Goal: Task Accomplishment & Management: Use online tool/utility

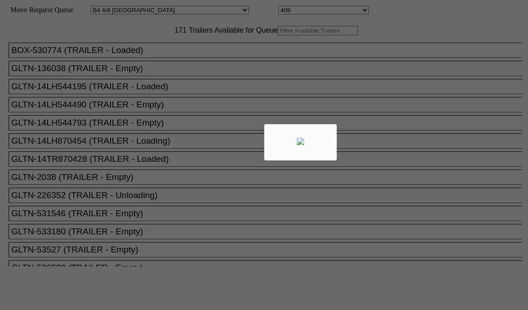
select select "532"
select select "8175"
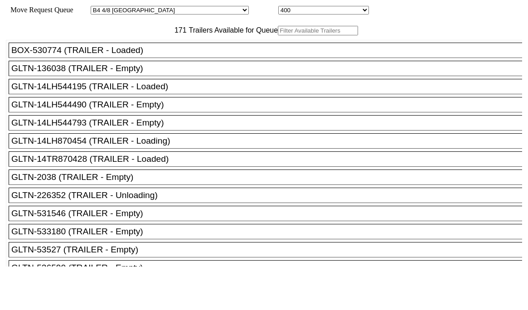
click at [177, 9] on select "Started San Pedro Lost San Pedro Appt San Pedro B4 West 100s Lot Parking B4 Shi…" at bounding box center [170, 10] width 158 height 9
select select "527"
click at [98, 7] on select "Started San Pedro Lost San Pedro Appt San Pedro B4 West 100s Lot Parking B4 Shi…" at bounding box center [170, 10] width 158 height 9
click at [278, 9] on select "74 75 76 77 78 79 80 81 82 83 84 85 86 87 88 89 90 91 92 93 94" at bounding box center [323, 10] width 91 height 9
select select "8133"
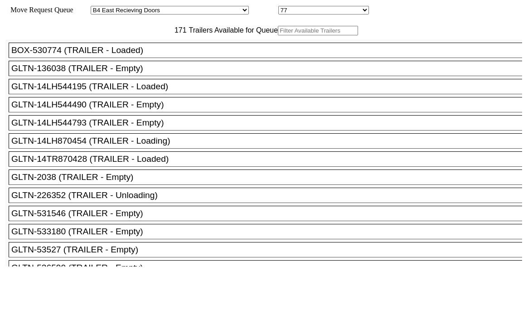
click at [278, 7] on select "74 75 76 77 78 79 80 81 82 83 84 85 86 87 88 89 90 91 92 93 94" at bounding box center [323, 10] width 91 height 9
click at [278, 35] on input "text" at bounding box center [318, 31] width 80 height 10
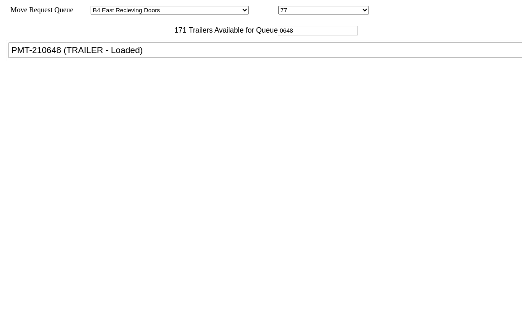
type input "0648"
click at [159, 55] on div "PMT-210648 (TRAILER - Loaded)" at bounding box center [269, 50] width 516 height 10
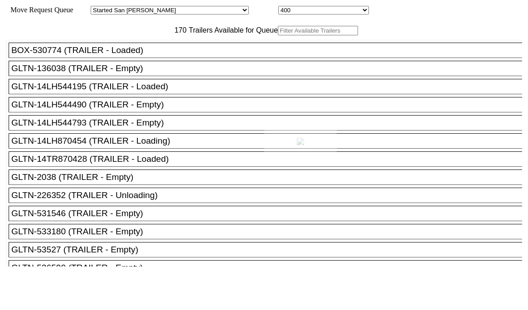
click at [449, 301] on body "Move Request Queue Area Started San Pedro Lost San Pedro Appt San Pedro B4 West…" at bounding box center [264, 153] width 521 height 299
click at [173, 9] on select "Started San Pedro Lost San Pedro Appt San Pedro B4 West 100s Lot Parking B4 Shi…" at bounding box center [170, 10] width 158 height 9
select select "527"
click at [98, 7] on select "Started San Pedro Lost San Pedro Appt San Pedro B4 West 100s Lot Parking B4 Shi…" at bounding box center [170, 10] width 158 height 9
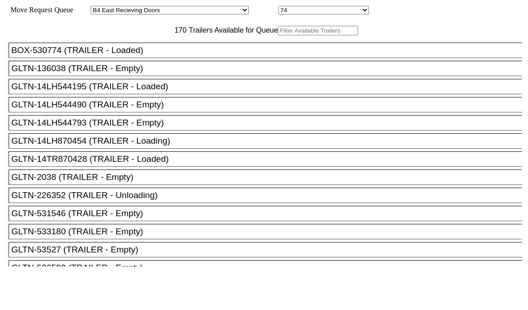
click at [278, 10] on select "74 75 76 77 78 79 80 81 82 83 84 85 86 87 88 89 90 91 92 93 94" at bounding box center [323, 10] width 91 height 9
select select "8135"
click at [278, 7] on select "74 75 76 77 78 79 80 81 82 83 84 85 86 87 88 89 90 91 92 93 94" at bounding box center [323, 10] width 91 height 9
click at [278, 35] on input "text" at bounding box center [318, 31] width 80 height 10
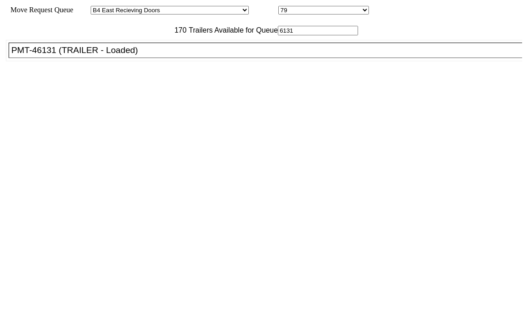
type input "6131"
click at [156, 55] on div "PMT-46131 (TRAILER - Loaded)" at bounding box center [269, 50] width 516 height 10
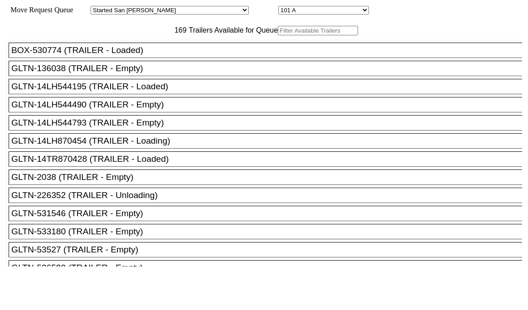
click at [170, 13] on select "Started San Pedro Lost San Pedro Appt San Pedro B4 West 100s Lot Parking B4 Shi…" at bounding box center [170, 10] width 158 height 9
select select "527"
click at [98, 7] on select "Started San Pedro Lost San Pedro Appt San Pedro B4 West 100s Lot Parking B4 Shi…" at bounding box center [170, 10] width 158 height 9
click at [278, 15] on select "74 75 76 77 78 79 80 81 82 83 84 85 86 87 88 89 90 91 92 93 94" at bounding box center [323, 10] width 91 height 9
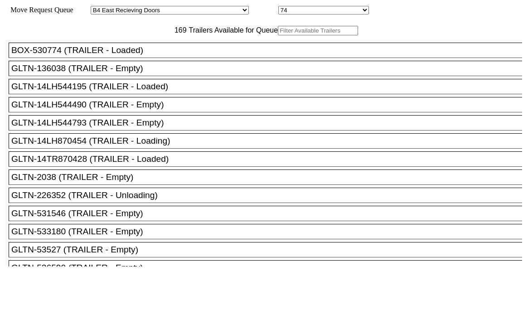
select select "8142"
click at [278, 7] on select "74 75 76 77 78 79 80 81 82 83 84 85 86 87 88 89 90 91 92 93 94" at bounding box center [323, 10] width 91 height 9
click at [278, 35] on input "text" at bounding box center [318, 31] width 80 height 10
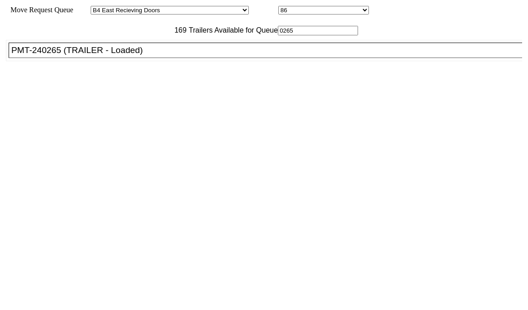
type input "0265"
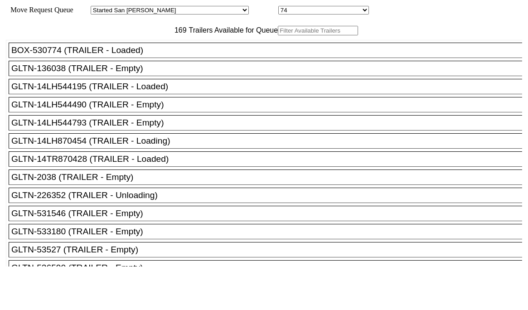
click at [278, 35] on input "text" at bounding box center [318, 31] width 80 height 10
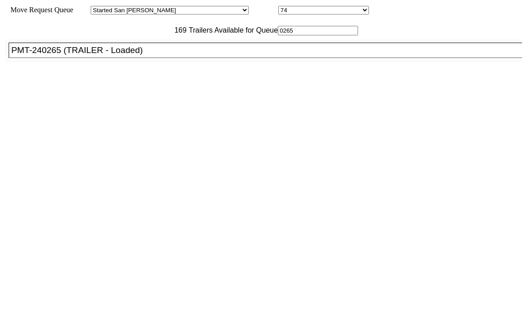
type input "0265"
click at [149, 55] on div "PMT-240265 (TRAILER - Loaded)" at bounding box center [269, 50] width 516 height 10
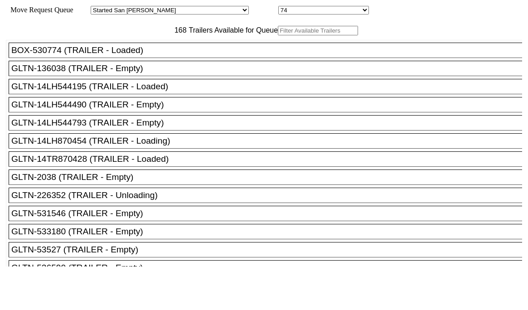
click at [278, 12] on select "48 49 50 51 52 53 54 55 56 57 58 59 60 61 62 63 64 65 66 67 68 69 70 71 72" at bounding box center [323, 10] width 91 height 9
click at [177, 9] on select "Started San Pedro Lost San Pedro Appt San Pedro B4 West 100s Lot Parking B4 Shi…" at bounding box center [170, 10] width 158 height 9
select select "527"
click at [98, 7] on select "Started [GEOGRAPHIC_DATA][PERSON_NAME][PERSON_NAME] [GEOGRAPHIC_DATA][PERSON_NA…" at bounding box center [170, 10] width 158 height 9
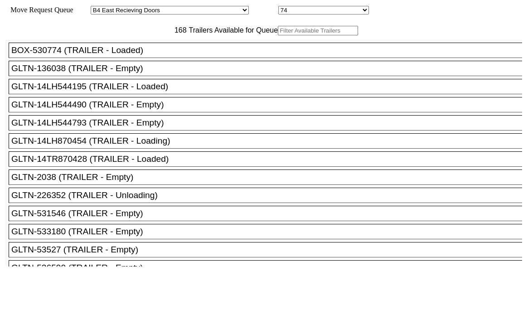
click at [164, 35] on div "168 Trailers Available for Queue" at bounding box center [264, 31] width 516 height 10
click at [278, 35] on input "text" at bounding box center [318, 31] width 80 height 10
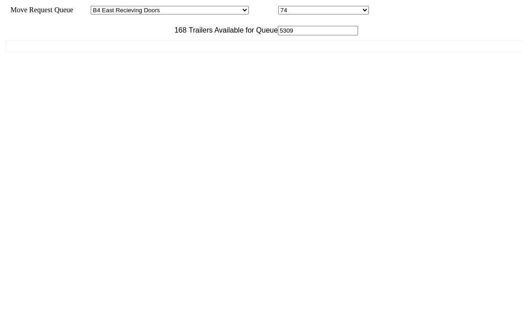
drag, startPoint x: 162, startPoint y: 51, endPoint x: 120, endPoint y: 42, distance: 42.7
click at [120, 35] on div "168 Trailers Available for Queue 5309" at bounding box center [264, 31] width 516 height 10
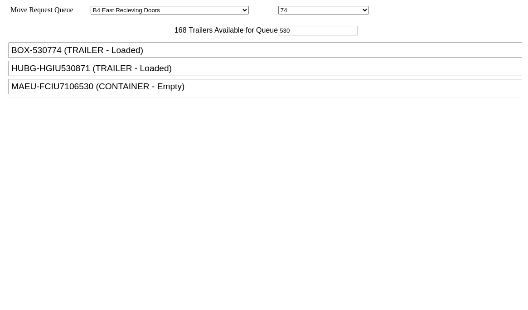
type input "5309"
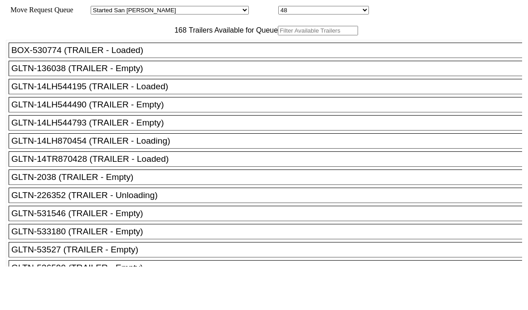
click at [278, 35] on input "text" at bounding box center [318, 31] width 80 height 10
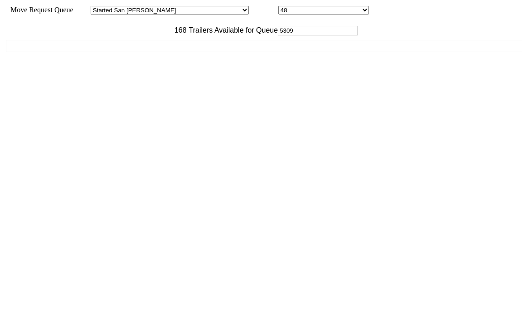
type input "5309"
click at [185, 12] on select "Started [GEOGRAPHIC_DATA][PERSON_NAME][PERSON_NAME] [GEOGRAPHIC_DATA][PERSON_NA…" at bounding box center [170, 10] width 158 height 9
select select "527"
click at [98, 7] on select "Started [GEOGRAPHIC_DATA][PERSON_NAME][PERSON_NAME] [GEOGRAPHIC_DATA][PERSON_NA…" at bounding box center [170, 10] width 158 height 9
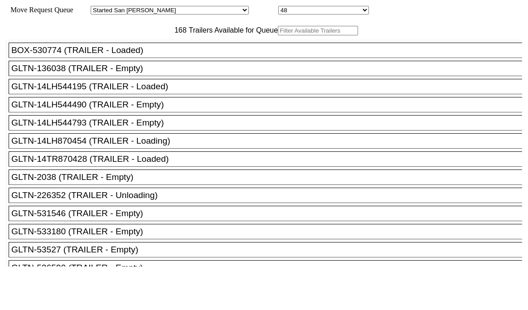
click at [172, 14] on select "Started [GEOGRAPHIC_DATA][PERSON_NAME][PERSON_NAME] [GEOGRAPHIC_DATA][PERSON_NA…" at bounding box center [170, 10] width 158 height 9
click at [98, 7] on select "Started [GEOGRAPHIC_DATA][PERSON_NAME][PERSON_NAME] [GEOGRAPHIC_DATA][PERSON_NA…" at bounding box center [170, 10] width 158 height 9
click at [278, 9] on select "01 02 03 04 05 06 07 08 09 10 11 12 13 14 15 16 17 18 19 20 21 22 23 24 25 26 2…" at bounding box center [323, 10] width 91 height 9
click at [167, 13] on select "Started San Pedro Lost San Pedro Appt San Pedro B4 West 100s Lot Parking B4 Shi…" at bounding box center [170, 10] width 158 height 9
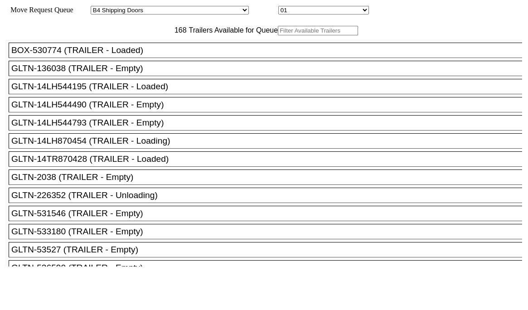
select select "527"
click at [98, 7] on select "Started [GEOGRAPHIC_DATA][PERSON_NAME][PERSON_NAME] [GEOGRAPHIC_DATA][PERSON_NA…" at bounding box center [170, 10] width 158 height 9
click at [278, 10] on select "74 75 76 77 78 79 80 81 82 83 84 85 86 87 88 89 90 91 92 93 94" at bounding box center [323, 10] width 91 height 9
select select "8137"
click at [278, 7] on select "74 75 76 77 78 79 80 81 82 83 84 85 86 87 88 89 90 91 92 93 94" at bounding box center [323, 10] width 91 height 9
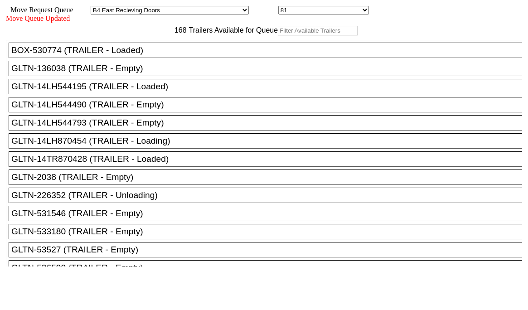
click at [278, 35] on input "text" at bounding box center [318, 31] width 80 height 10
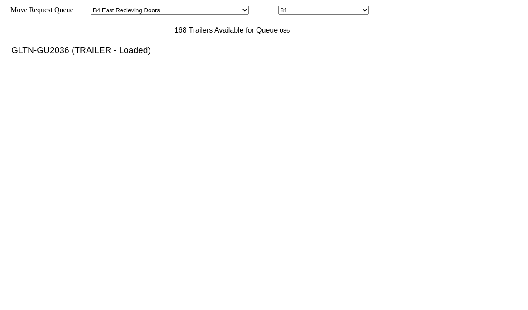
type input "036"
click at [143, 55] on div "GLTN-GU2036 (TRAILER - Loaded)" at bounding box center [269, 50] width 516 height 10
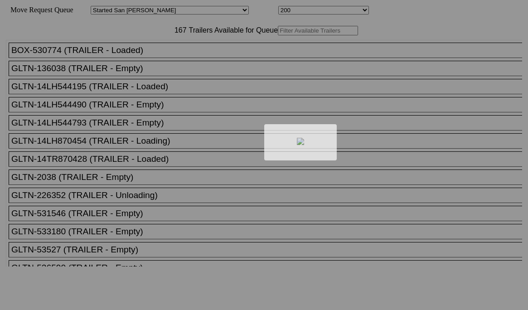
click at [452, 291] on div at bounding box center [264, 155] width 528 height 310
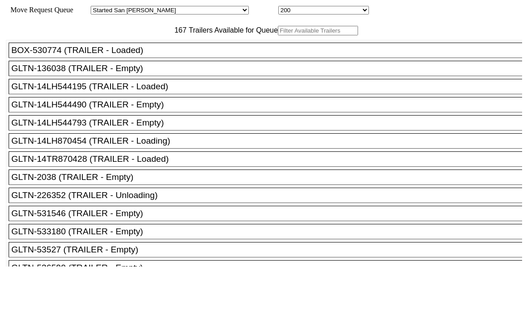
click at [186, 14] on select "Started San Pedro Lost San Pedro Appt San Pedro B4 West 100s Lot Parking B4 Shi…" at bounding box center [170, 10] width 158 height 9
select select "527"
click at [98, 7] on select "Started San Pedro Lost San Pedro Appt San Pedro B4 West 100s Lot Parking B4 Shi…" at bounding box center [170, 10] width 158 height 9
click at [248, 15] on div "Move Request Queue Area Started San Pedro Lost San Pedro Appt San Pedro B4 West…" at bounding box center [264, 10] width 516 height 9
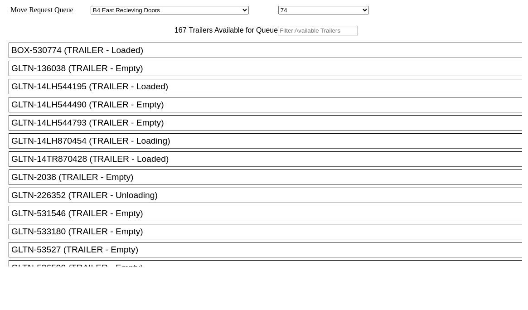
click at [278, 10] on select "74 75 76 77 78 79 80 81 82 83 84 85 86 87 88 89 90 91 92 93 94" at bounding box center [323, 10] width 91 height 9
select select "8143"
click at [278, 7] on select "74 75 76 77 78 79 80 81 82 83 84 85 86 87 88 89 90 91 92 93 94" at bounding box center [323, 10] width 91 height 9
click at [278, 35] on input "text" at bounding box center [318, 31] width 80 height 10
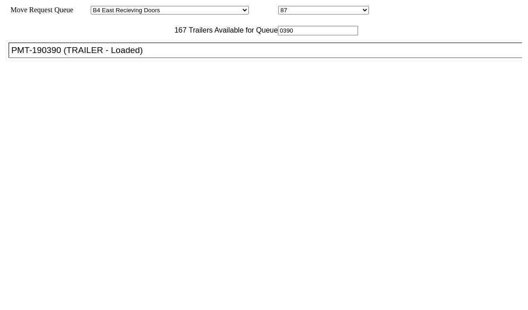
type input "0390"
click at [170, 55] on div "PMT-190390 (TRAILER - Loaded)" at bounding box center [269, 50] width 516 height 10
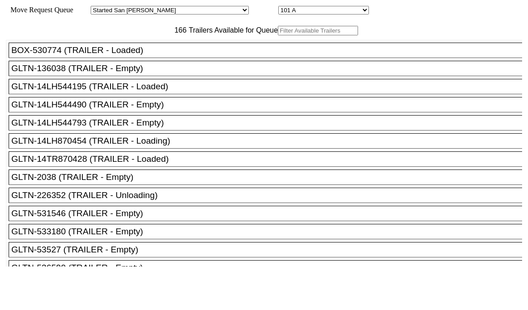
click at [177, 8] on select "Started [GEOGRAPHIC_DATA][PERSON_NAME][PERSON_NAME] [GEOGRAPHIC_DATA][PERSON_NA…" at bounding box center [170, 10] width 158 height 9
select select "527"
click at [98, 7] on select "Started [GEOGRAPHIC_DATA][PERSON_NAME][PERSON_NAME] [GEOGRAPHIC_DATA][PERSON_NA…" at bounding box center [170, 10] width 158 height 9
click at [278, 10] on select "74 75 76 77 78 79 80 81 82 83 84 85 86 87 88 89 90 91 92 93 94" at bounding box center [323, 10] width 91 height 9
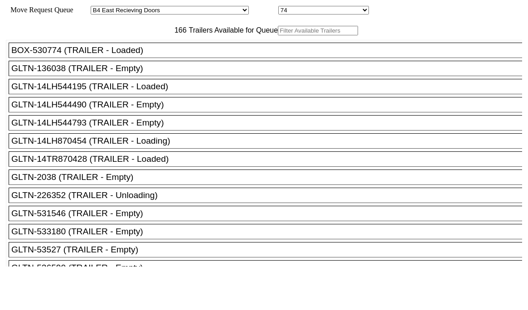
select select "8144"
click at [278, 7] on select "74 75 76 77 78 79 80 81 82 83 84 85 86 87 88 89 90 91 92 93 94" at bounding box center [323, 10] width 91 height 9
click at [453, 292] on body "Move Request Queue Area Started San Pedro Lost San Pedro Appt San Pedro B4 West…" at bounding box center [264, 153] width 521 height 299
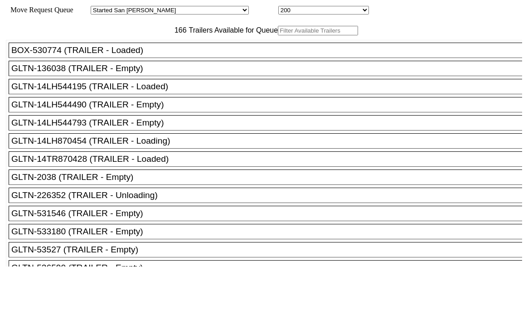
click at [145, 13] on select "Started [GEOGRAPHIC_DATA][PERSON_NAME][PERSON_NAME] [GEOGRAPHIC_DATA][PERSON_NA…" at bounding box center [170, 10] width 158 height 9
select select "527"
click at [98, 7] on select "Started [GEOGRAPHIC_DATA][PERSON_NAME][PERSON_NAME] [GEOGRAPHIC_DATA][PERSON_NA…" at bounding box center [170, 10] width 158 height 9
click at [278, 9] on select "74 75 76 77 78 79 80 81 82 83 84 85 86 87 88 89 90 91 92 93 94" at bounding box center [323, 10] width 91 height 9
select select "8144"
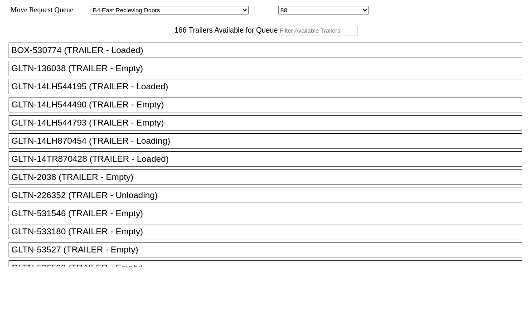
click at [278, 7] on select "74 75 76 77 78 79 80 81 82 83 84 85 86 87 88 89 90 91 92 93 94" at bounding box center [323, 10] width 91 height 9
click at [278, 35] on input "text" at bounding box center [318, 31] width 80 height 10
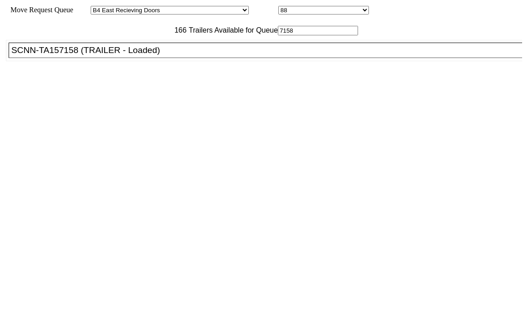
type input "7158"
click at [159, 55] on div "SCNN-TA157158 (TRAILER - Loaded)" at bounding box center [269, 50] width 516 height 10
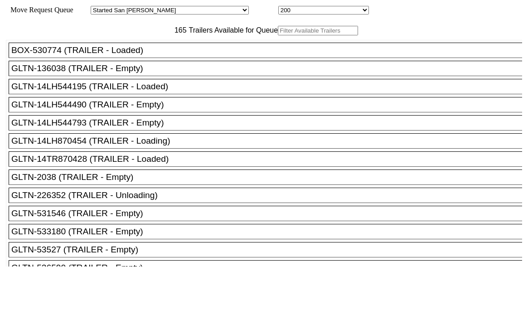
click at [130, 13] on div at bounding box center [264, 155] width 528 height 310
click at [130, 13] on select "Started San Pedro Lost San Pedro Appt San Pedro B4 West 100s Lot Parking B4 Shi…" at bounding box center [170, 10] width 158 height 9
select select "527"
click at [98, 7] on select "Started San Pedro Lost San Pedro Appt San Pedro B4 West 100s Lot Parking B4 Shi…" at bounding box center [170, 10] width 158 height 9
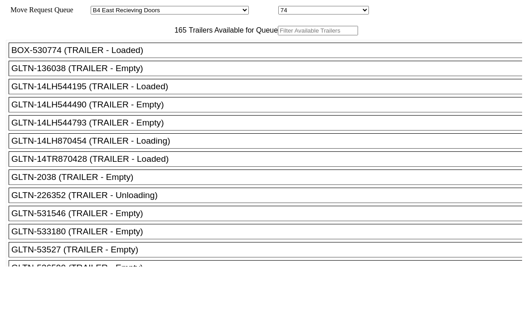
click at [278, 13] on select "74 75 76 77 78 79 80 81 82 83 84 85 86 87 88 89 90 91 92 93 94" at bounding box center [323, 10] width 91 height 9
select select "8136"
click at [278, 7] on select "74 75 76 77 78 79 80 81 82 83 84 85 86 87 88 89 90 91 92 93 94" at bounding box center [323, 10] width 91 height 9
click at [278, 35] on input "text" at bounding box center [318, 31] width 80 height 10
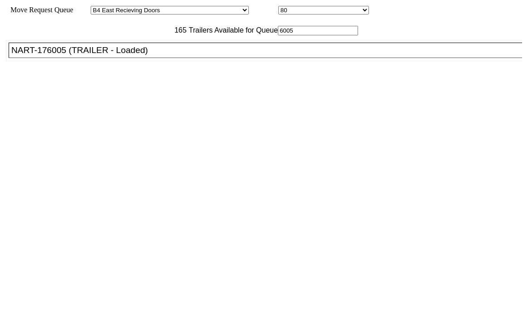
type input "6005"
click at [154, 55] on div "NART-176005 (TRAILER - Loaded)" at bounding box center [269, 50] width 516 height 10
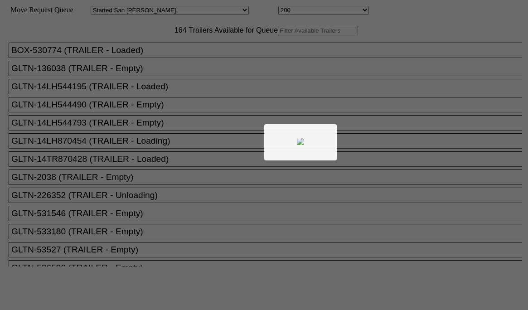
click at [134, 13] on div at bounding box center [264, 155] width 528 height 310
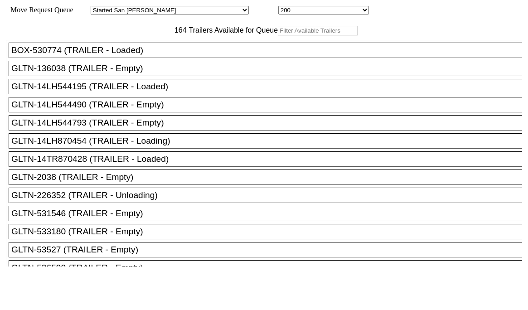
click at [134, 13] on select "Started [GEOGRAPHIC_DATA][PERSON_NAME][PERSON_NAME] [GEOGRAPHIC_DATA][PERSON_NA…" at bounding box center [170, 10] width 158 height 9
select select "527"
click at [98, 7] on select "Started San Pedro Lost San Pedro Appt San Pedro B4 West 100s Lot Parking B4 Shi…" at bounding box center [170, 10] width 158 height 9
click at [278, 12] on select "74 75 76 77 78 79 80 81 82 83 84 85 86 87 88 89 90 91 92 93 94" at bounding box center [323, 10] width 91 height 9
select select "8147"
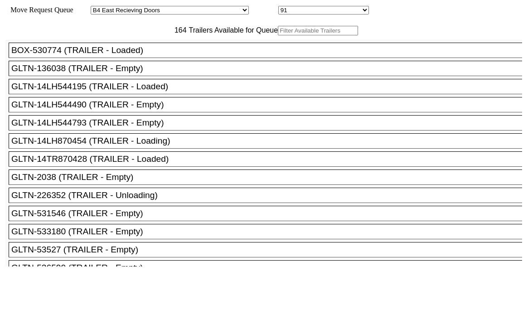
click at [278, 7] on select "74 75 76 77 78 79 80 81 82 83 84 85 86 87 88 89 90 91 92 93 94" at bounding box center [323, 10] width 91 height 9
click at [278, 35] on input "text" at bounding box center [318, 31] width 80 height 10
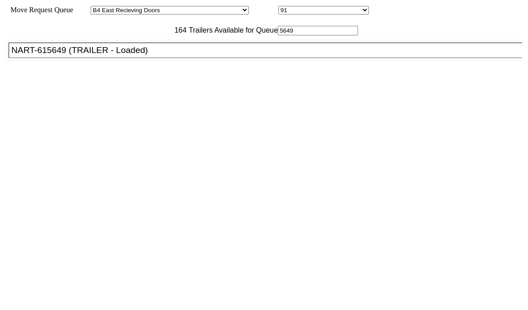
type input "5649"
click at [171, 55] on div "NART-615649 (TRAILER - Loaded)" at bounding box center [269, 50] width 516 height 10
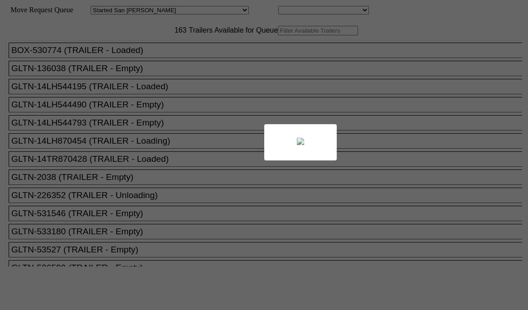
click at [454, 301] on div at bounding box center [264, 155] width 528 height 310
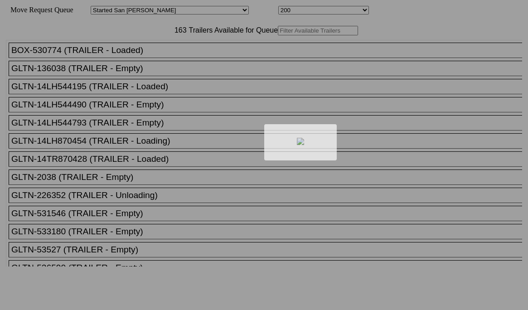
click at [452, 298] on div at bounding box center [264, 155] width 528 height 310
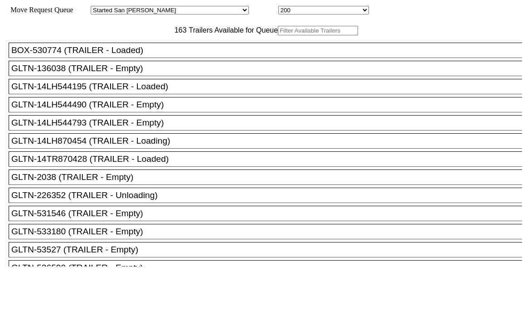
click at [173, 15] on select "Started [GEOGRAPHIC_DATA][PERSON_NAME][PERSON_NAME] [GEOGRAPHIC_DATA][PERSON_NA…" at bounding box center [170, 10] width 158 height 9
select select "527"
click at [98, 7] on select "Started [GEOGRAPHIC_DATA][PERSON_NAME][PERSON_NAME] [GEOGRAPHIC_DATA][PERSON_NA…" at bounding box center [170, 10] width 158 height 9
click at [278, 9] on select "74 75 76 77 78 79 80 81 82 83 84 85 86 87 88 89 90 91 92 93 94" at bounding box center [323, 10] width 91 height 9
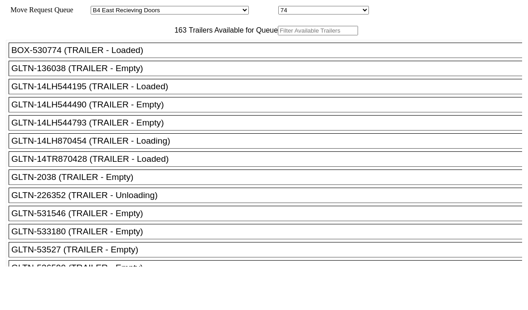
select select "8138"
click at [278, 7] on select "74 75 76 77 78 79 80 81 82 83 84 85 86 87 88 89 90 91 92 93 94" at bounding box center [323, 10] width 91 height 9
click at [278, 35] on input "text" at bounding box center [318, 31] width 80 height 10
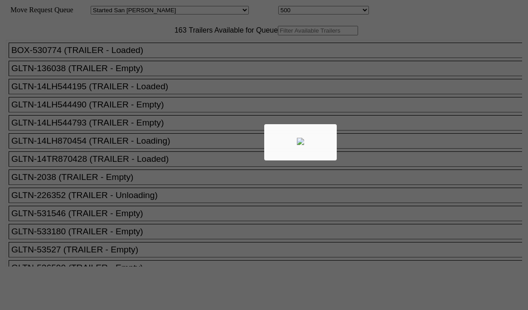
click at [156, 11] on body "Move Request Queue Area Started San Pedro Lost San Pedro Appt San Pedro B4 West…" at bounding box center [264, 153] width 521 height 299
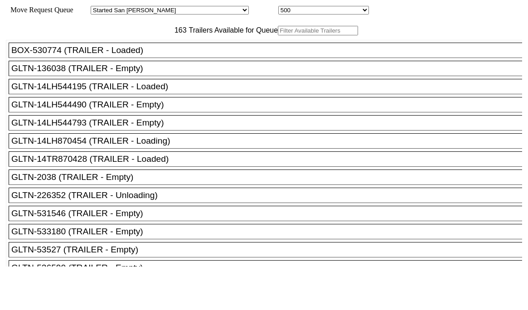
click at [156, 11] on select "Started [GEOGRAPHIC_DATA][PERSON_NAME][PERSON_NAME] [GEOGRAPHIC_DATA][PERSON_NA…" at bounding box center [170, 10] width 158 height 9
select select "527"
click at [98, 7] on select "Started [GEOGRAPHIC_DATA][PERSON_NAME][PERSON_NAME] [GEOGRAPHIC_DATA][PERSON_NA…" at bounding box center [170, 10] width 158 height 9
click at [278, 10] on select "74 75 76 77 78 79 80 81 82 83 84 85 86 87 88 89 90 91 92 93 94" at bounding box center [323, 10] width 91 height 9
select select "8138"
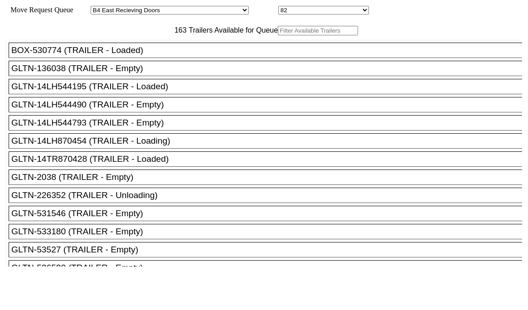
click at [278, 7] on select "74 75 76 77 78 79 80 81 82 83 84 85 86 87 88 89 90 91 92 93 94" at bounding box center [323, 10] width 91 height 9
click at [278, 35] on input "text" at bounding box center [318, 31] width 80 height 10
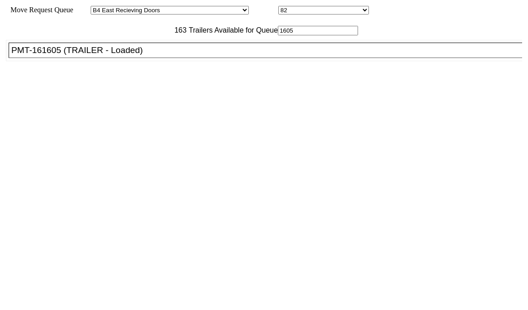
type input "1605"
click at [154, 55] on div "PMT-161605 (TRAILER - Loaded)" at bounding box center [269, 50] width 516 height 10
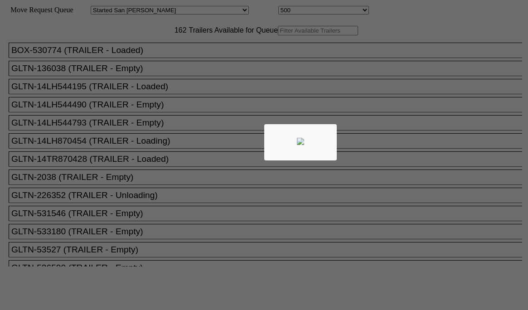
click at [451, 299] on div at bounding box center [264, 155] width 528 height 310
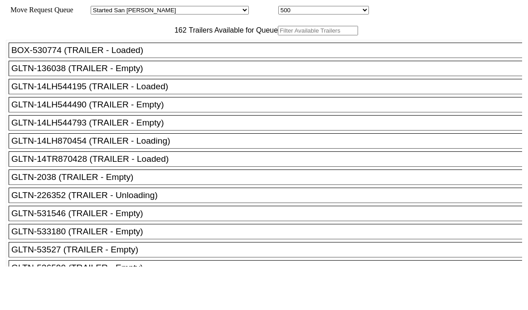
click at [172, 11] on select "Started [GEOGRAPHIC_DATA][PERSON_NAME][PERSON_NAME] [GEOGRAPHIC_DATA][PERSON_NA…" at bounding box center [170, 10] width 158 height 9
select select "527"
click at [98, 7] on select "Started [GEOGRAPHIC_DATA][PERSON_NAME][PERSON_NAME] [GEOGRAPHIC_DATA][PERSON_NA…" at bounding box center [170, 10] width 158 height 9
click at [278, 12] on select "74 75 76 77 78 79 80 81 82 83 84 85 86 87 88 89 90 91 92 93 94" at bounding box center [323, 10] width 91 height 9
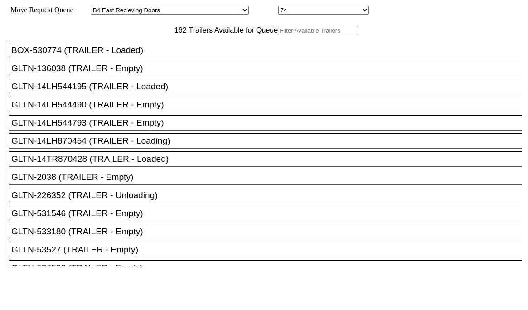
select select "8139"
click at [278, 7] on select "74 75 76 77 78 79 80 81 82 83 84 85 86 87 88 89 90 91 92 93 94" at bounding box center [323, 10] width 91 height 9
click at [278, 35] on input "text" at bounding box center [318, 31] width 80 height 10
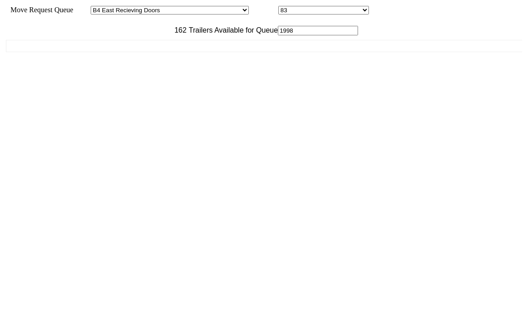
click at [278, 35] on input "1998" at bounding box center [318, 31] width 80 height 10
drag, startPoint x: 147, startPoint y: 50, endPoint x: 126, endPoint y: 48, distance: 21.4
click at [278, 35] on input "1998" at bounding box center [318, 31] width 80 height 10
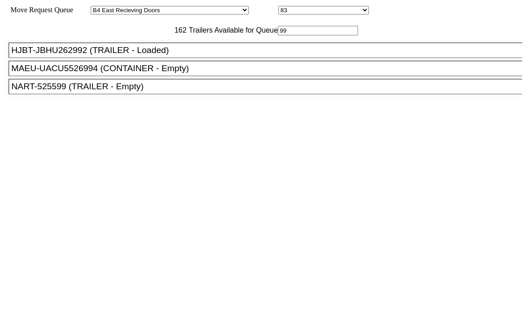
type input "9"
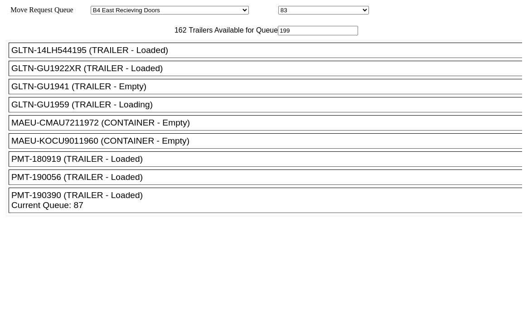
type input "1998"
